Goal: Task Accomplishment & Management: Manage account settings

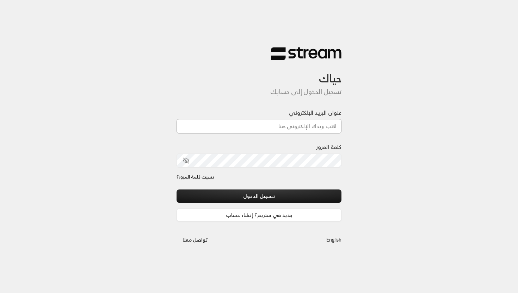
click at [232, 123] on input "عنوان البريد الإلكتروني" at bounding box center [259, 126] width 165 height 14
type input "[EMAIL_ADDRESS][DOMAIN_NAME]"
click at [189, 161] on icon "toggle password visibility" at bounding box center [186, 161] width 6 height 6
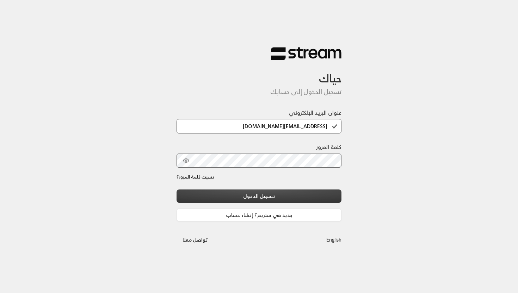
click at [217, 197] on button "تسجيل الدخول" at bounding box center [259, 196] width 165 height 13
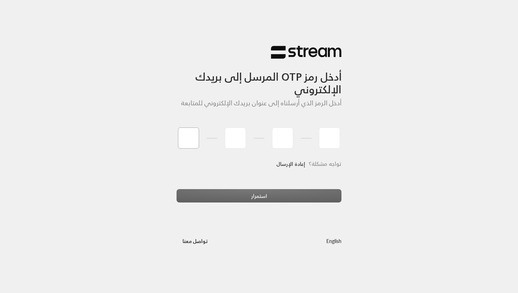
type input "9"
type input "0"
type input "3"
type input "8"
click at [253, 197] on div "استمرار" at bounding box center [259, 198] width 165 height 19
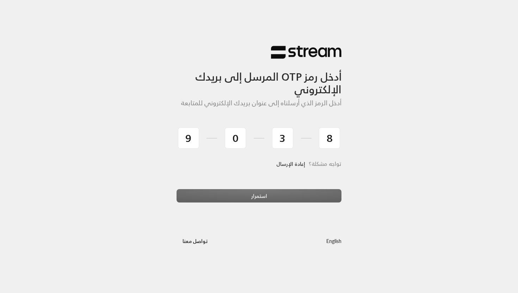
click at [262, 197] on div "استمرار" at bounding box center [259, 198] width 165 height 19
click at [285, 190] on div "استمرار" at bounding box center [259, 198] width 165 height 19
click at [291, 180] on div "تواجه مشكلة؟ إعادة الإرسال" at bounding box center [259, 173] width 165 height 33
click at [285, 195] on div "استمرار" at bounding box center [259, 198] width 165 height 19
click at [291, 164] on link "إعادة الإرسال" at bounding box center [291, 164] width 29 height 14
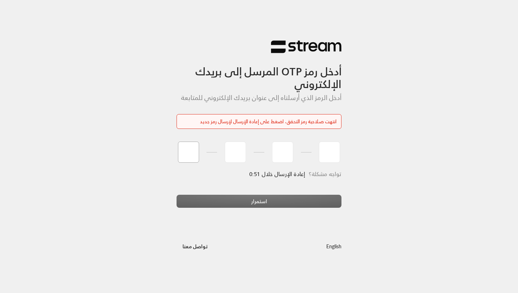
type input "8"
type input "0"
type input "2"
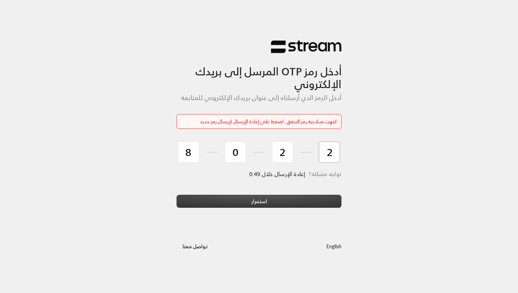
type input "2"
click at [276, 199] on button "استمرار" at bounding box center [259, 201] width 165 height 13
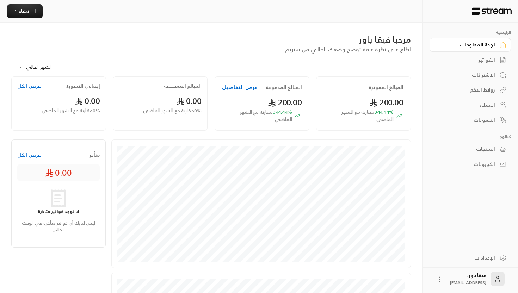
click at [492, 77] on div "الاشتراكات" at bounding box center [467, 75] width 57 height 7
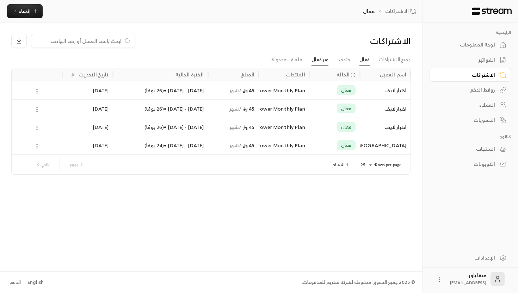
click at [320, 62] on link "غير فعال" at bounding box center [320, 60] width 17 height 13
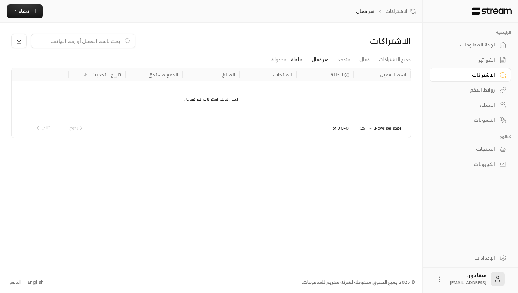
click at [296, 62] on link "ملغاة" at bounding box center [296, 60] width 11 height 13
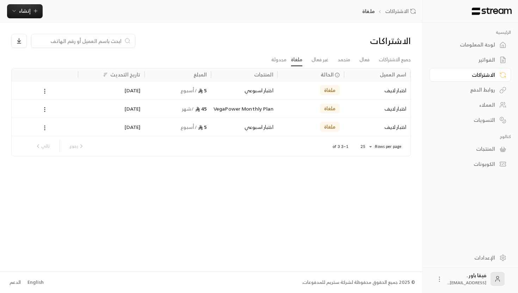
click at [475, 104] on div "العملاء" at bounding box center [467, 105] width 57 height 7
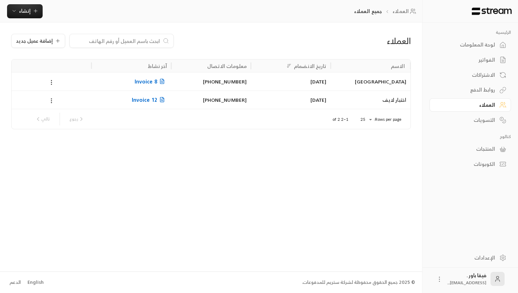
click at [476, 97] on link "روابط الدفع" at bounding box center [470, 90] width 81 height 14
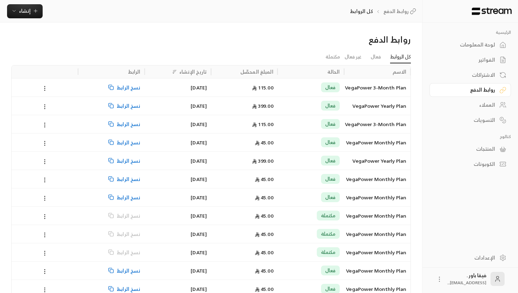
click at [482, 70] on link "الاشتراكات" at bounding box center [470, 75] width 81 height 14
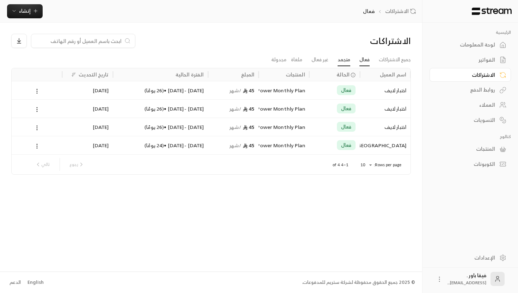
click at [342, 59] on link "متجمد" at bounding box center [344, 60] width 13 height 13
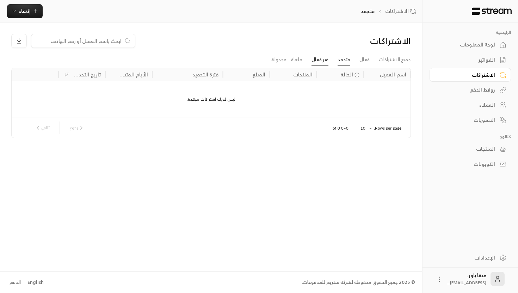
click at [314, 59] on link "غير فعال" at bounding box center [320, 60] width 17 height 13
click at [293, 58] on link "ملغاة" at bounding box center [296, 60] width 11 height 13
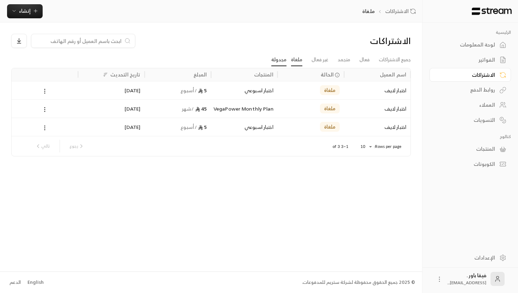
click at [277, 59] on link "مجدولة" at bounding box center [279, 60] width 15 height 13
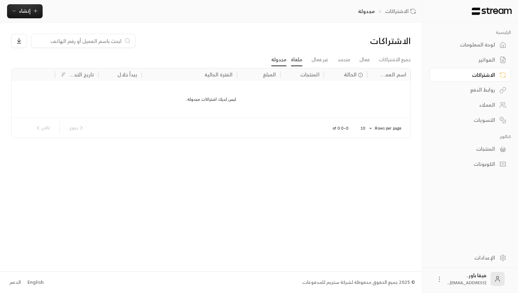
click at [294, 61] on link "ملغاة" at bounding box center [296, 60] width 11 height 13
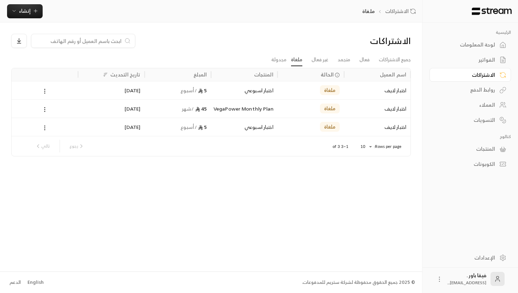
click at [363, 88] on div "اختبار لايف" at bounding box center [377, 90] width 58 height 18
